Goal: Book appointment/travel/reservation: Book appointment/travel/reservation

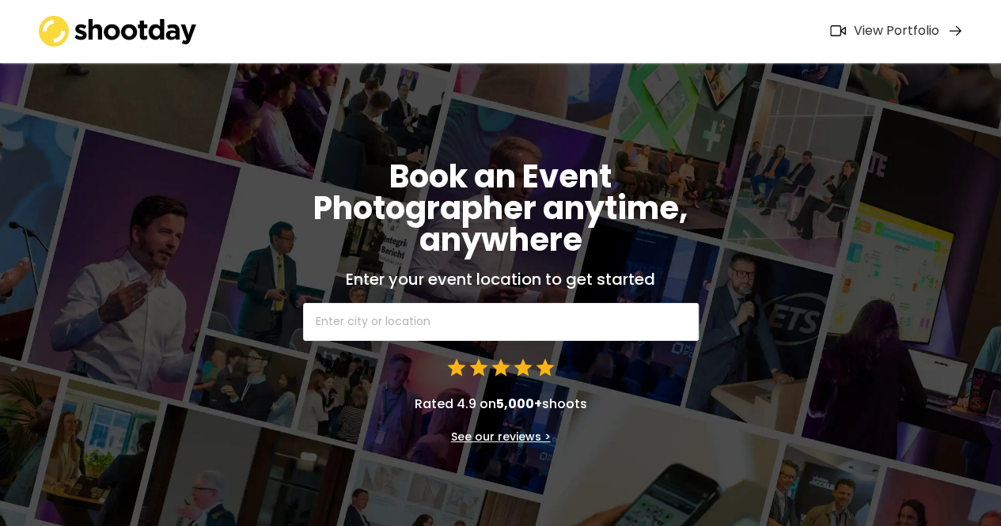
click at [642, 333] on input "text" at bounding box center [500, 322] width 395 height 38
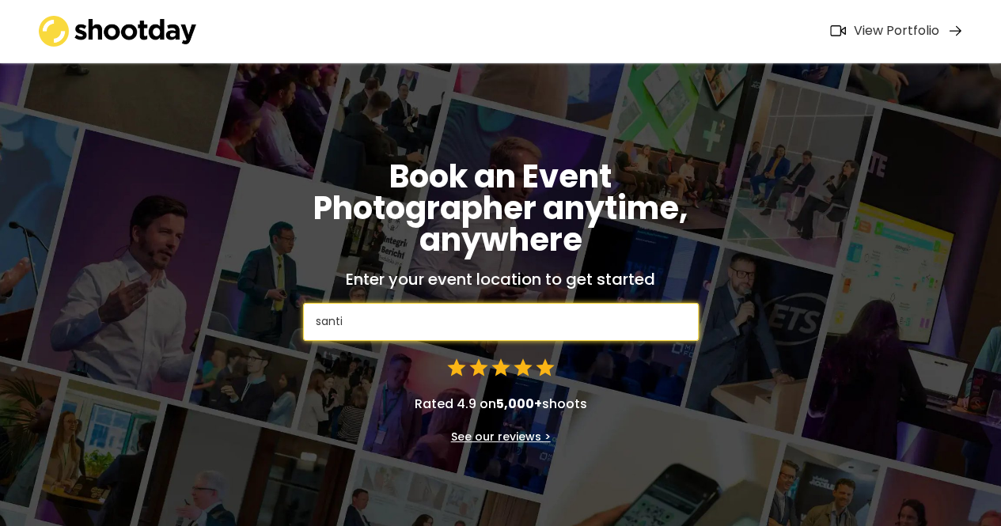
type input "[PERSON_NAME]"
type input "[PERSON_NAME][GEOGRAPHIC_DATA], Municipality of [PERSON_NAME][GEOGRAPHIC_DATA],…"
type input "[PERSON_NAME]"
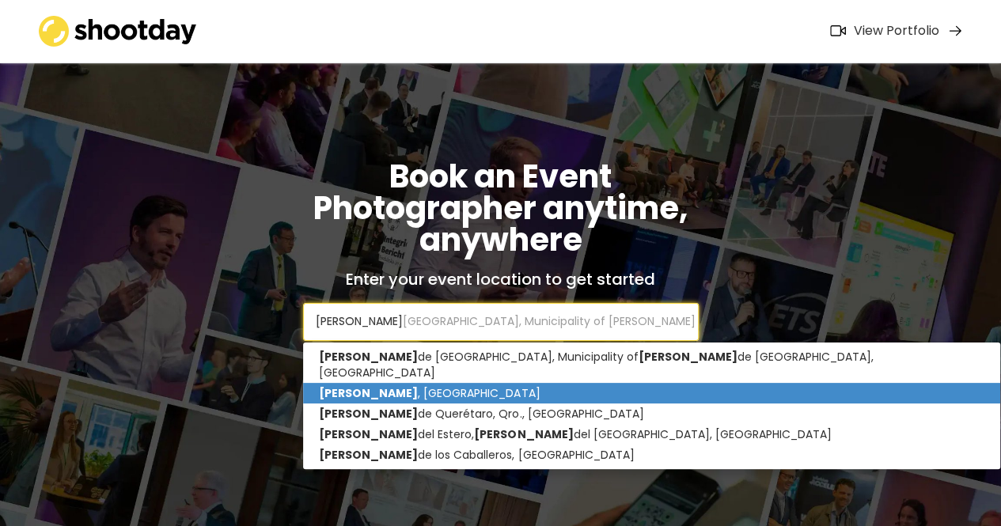
click at [576, 383] on p "[GEOGRAPHIC_DATA] , [GEOGRAPHIC_DATA]" at bounding box center [651, 393] width 697 height 21
type input "[GEOGRAPHIC_DATA], [GEOGRAPHIC_DATA]"
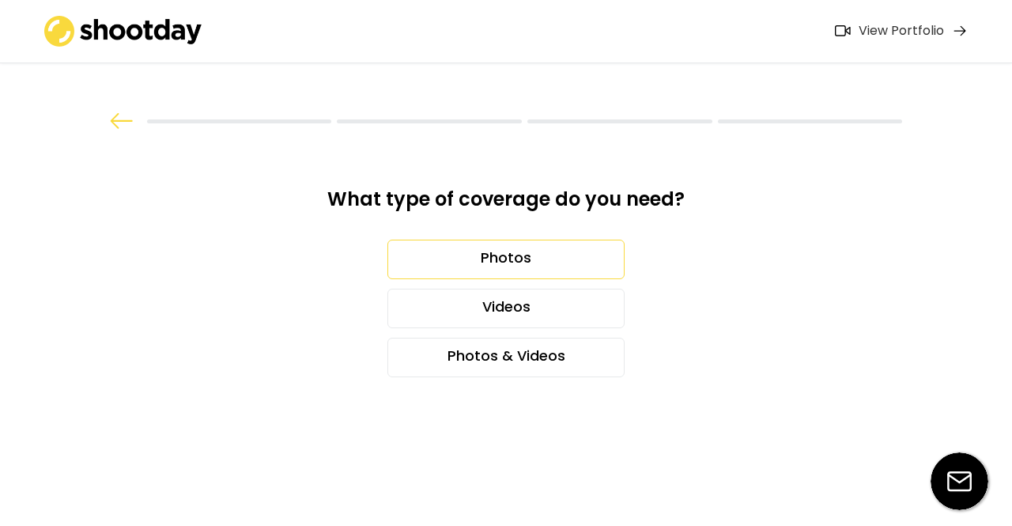
click at [543, 267] on div "Photos" at bounding box center [506, 260] width 237 height 40
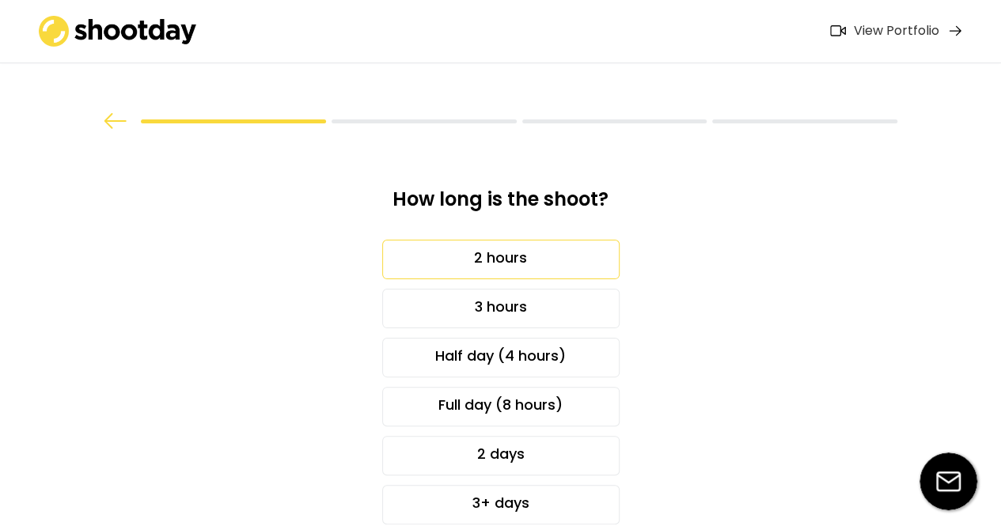
click at [543, 253] on div "2 hours" at bounding box center [500, 260] width 237 height 40
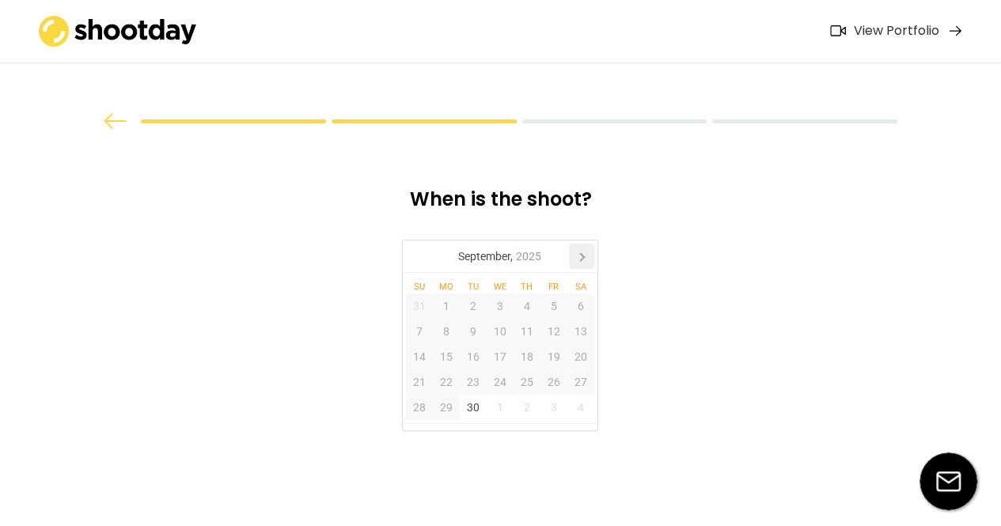
click at [579, 265] on icon at bounding box center [581, 256] width 25 height 25
click at [519, 307] on div "2" at bounding box center [526, 305] width 27 height 25
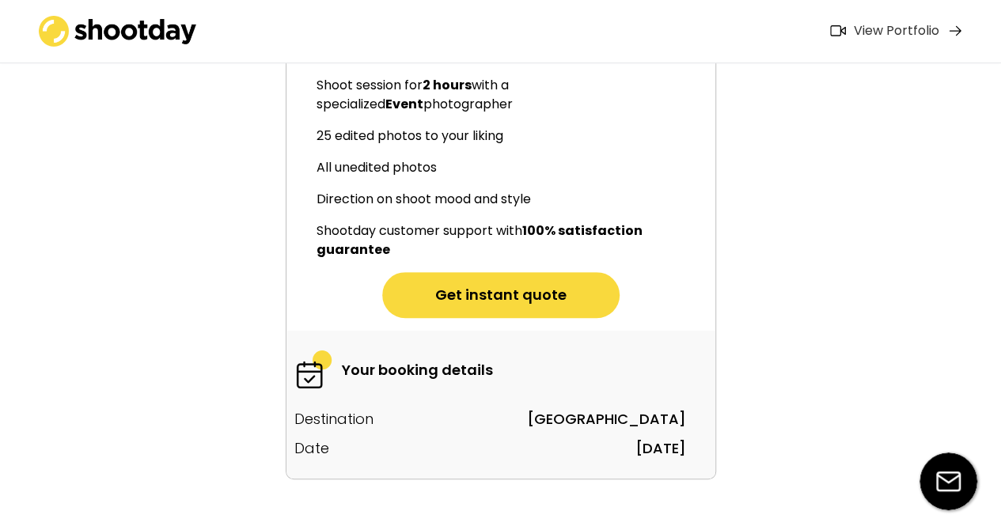
scroll to position [217, 0]
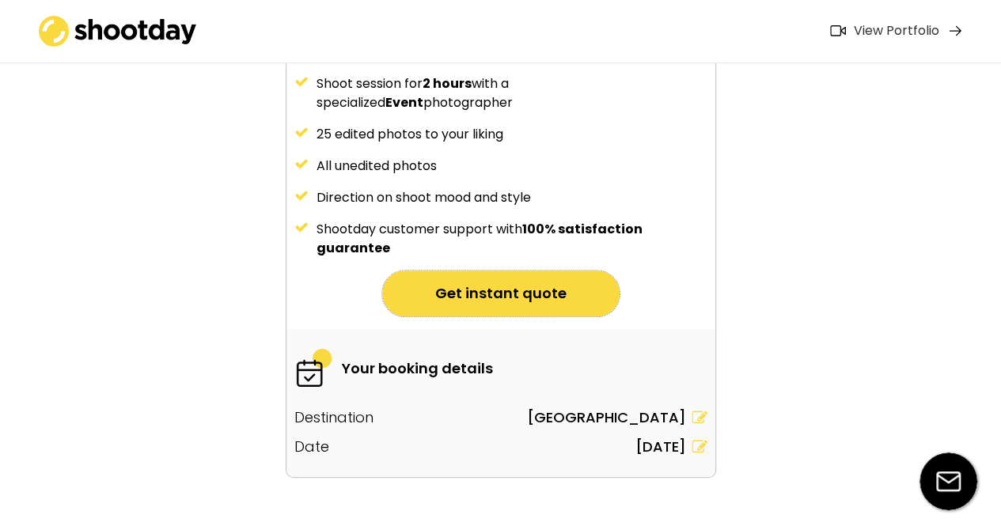
click at [555, 301] on button "Get instant quote" at bounding box center [500, 294] width 237 height 46
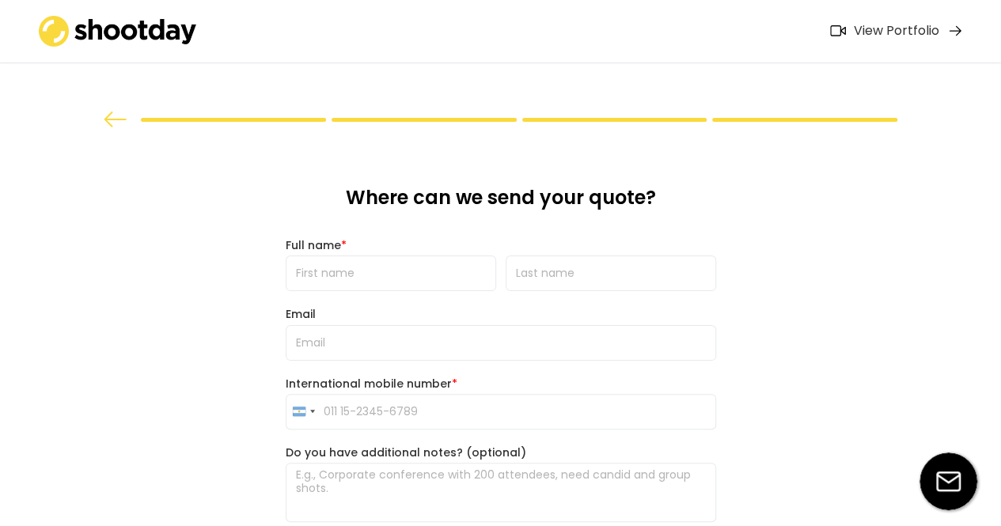
scroll to position [0, 0]
